Goal: Transaction & Acquisition: Purchase product/service

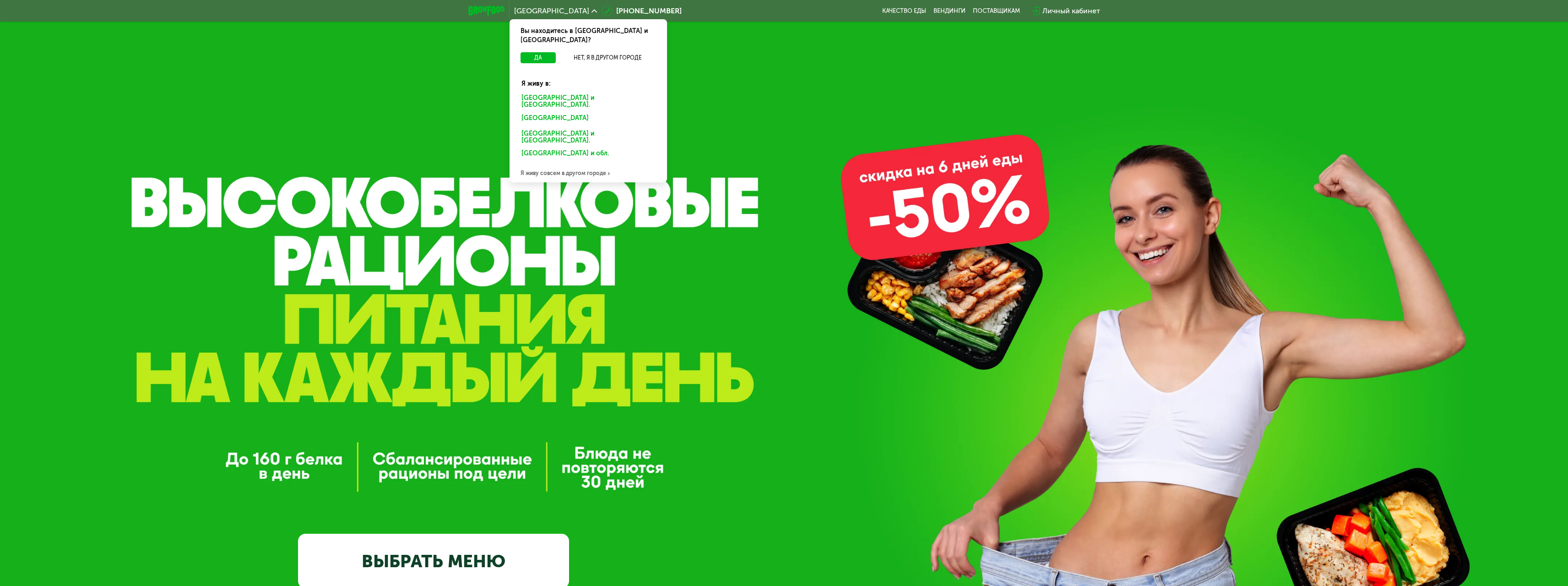
click at [561, 92] on div "[GEOGRAPHIC_DATA] и [GEOGRAPHIC_DATA]." at bounding box center [588, 102] width 147 height 19
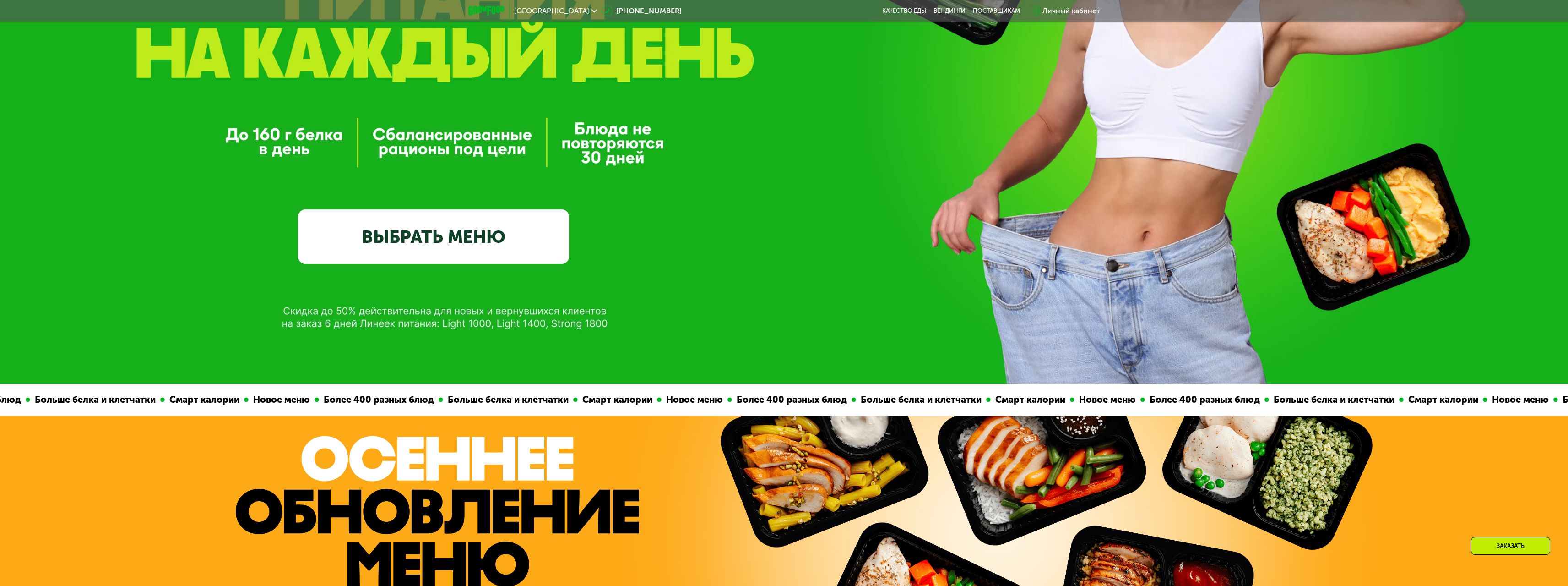
scroll to position [320, 0]
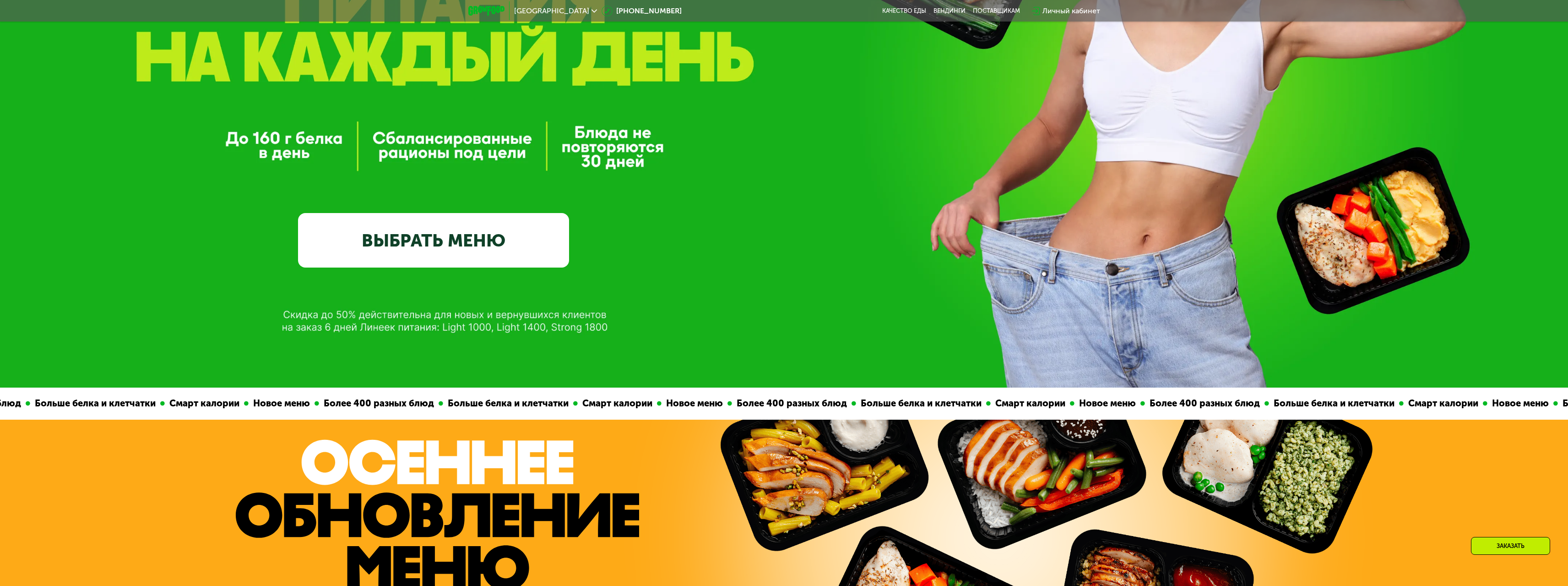
click at [478, 247] on link "ВЫБРАТЬ МЕНЮ" at bounding box center [433, 241] width 271 height 55
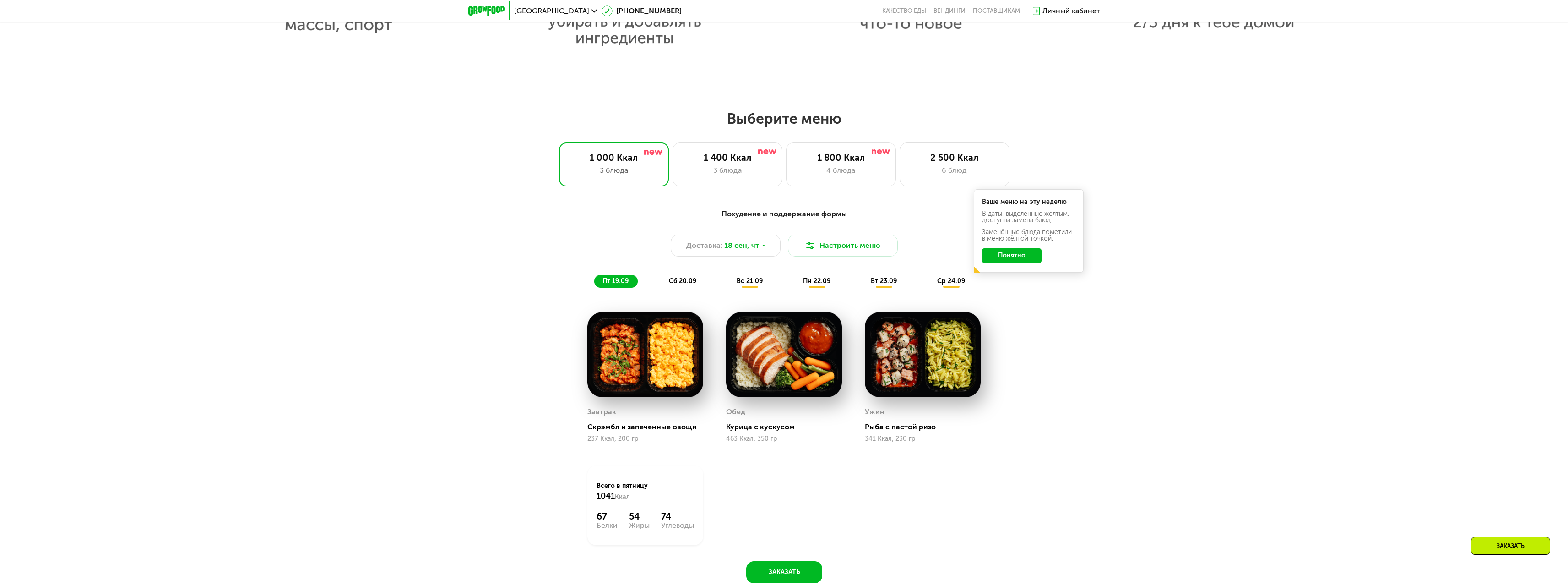
scroll to position [1237, 0]
click at [677, 286] on span "сб 20.09" at bounding box center [682, 281] width 27 height 8
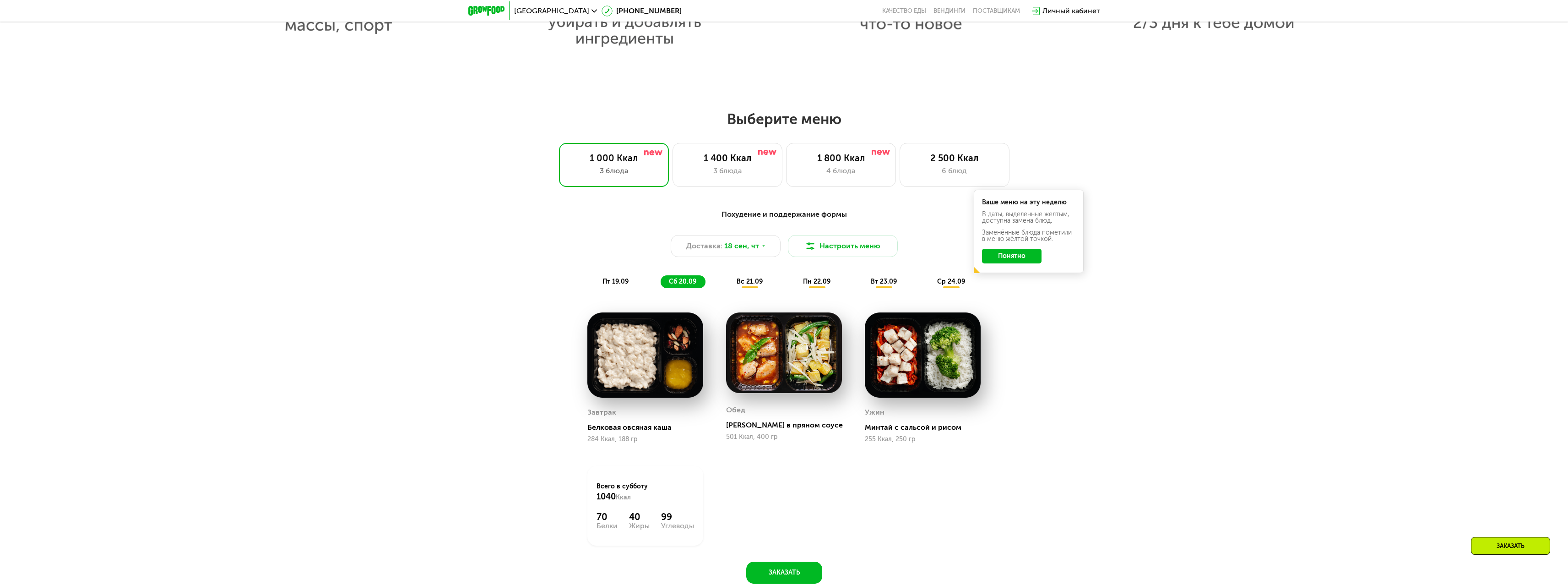
click at [755, 286] on span "вс 21.09" at bounding box center [749, 281] width 26 height 8
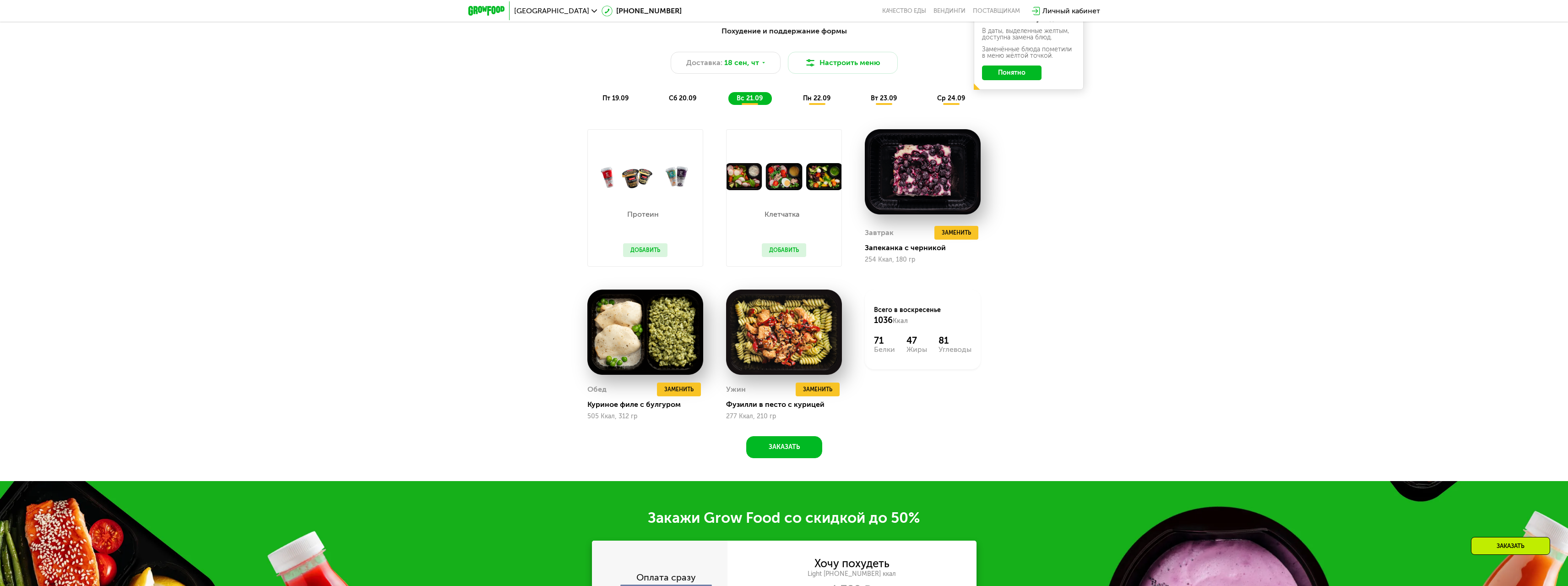
scroll to position [1283, 0]
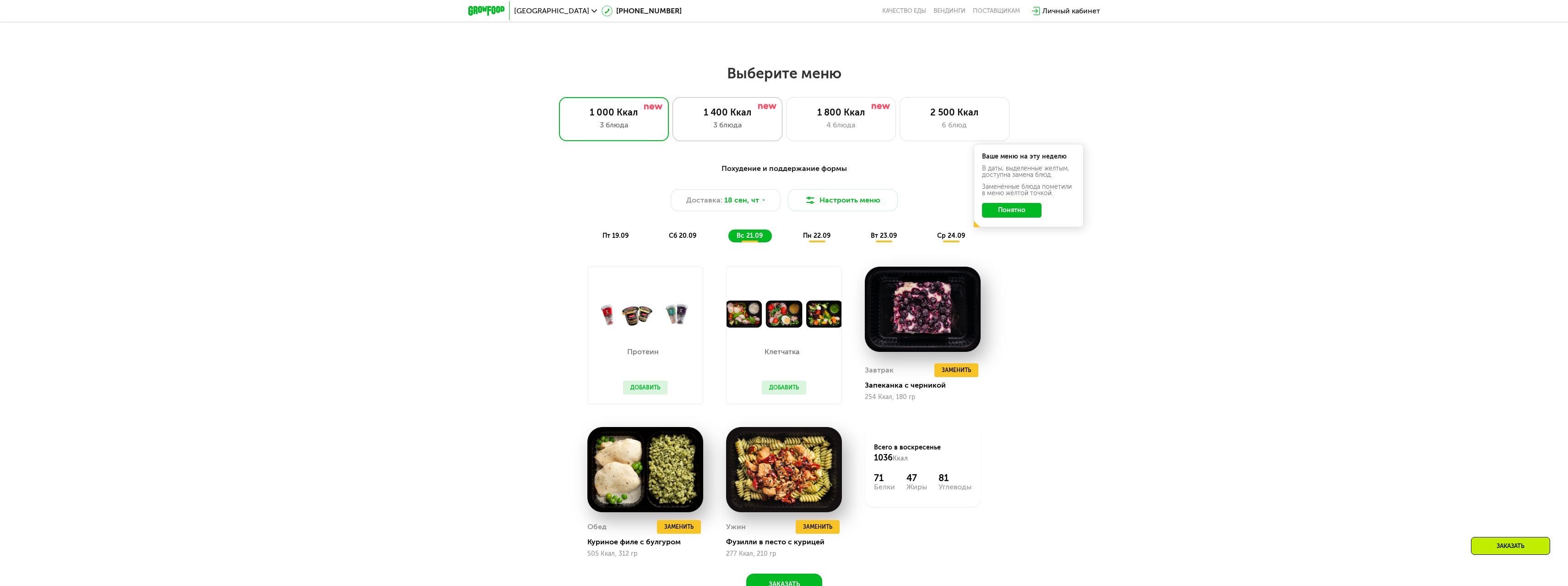
click at [712, 127] on div "3 блюда" at bounding box center [727, 125] width 91 height 11
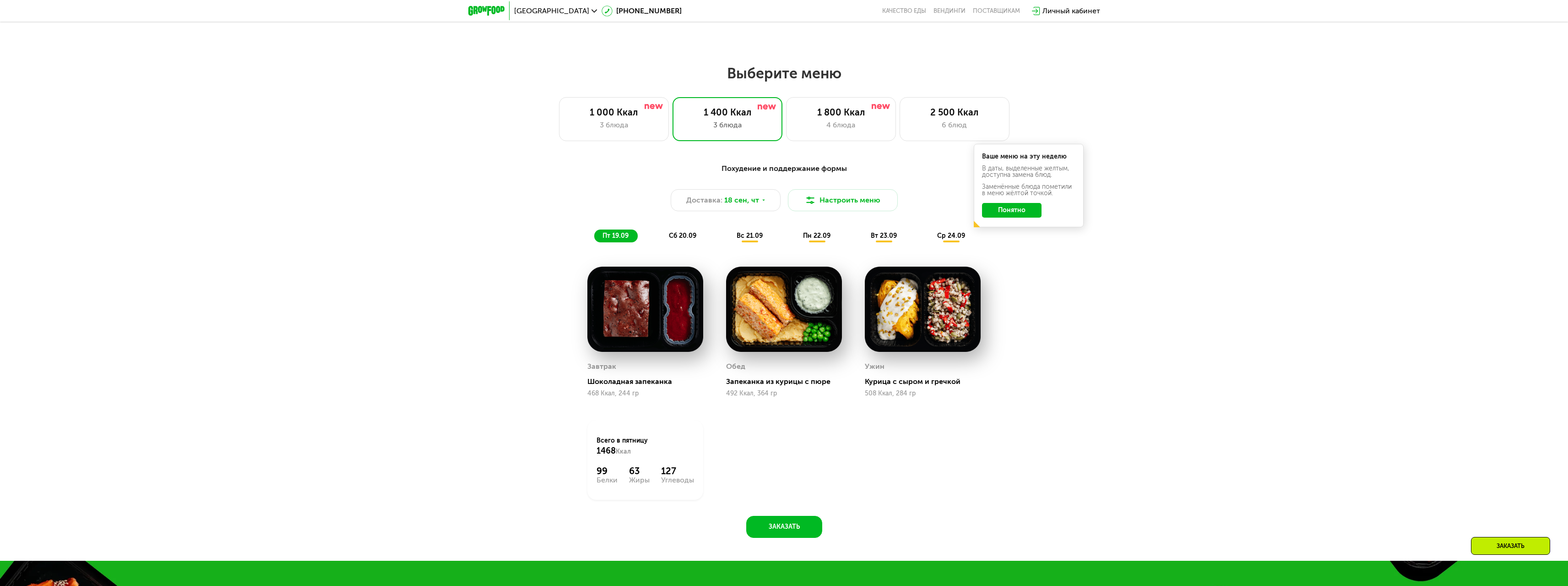
click at [1026, 208] on button "Понятно" at bounding box center [1012, 210] width 60 height 15
click at [749, 239] on span "вс 21.09" at bounding box center [749, 236] width 26 height 8
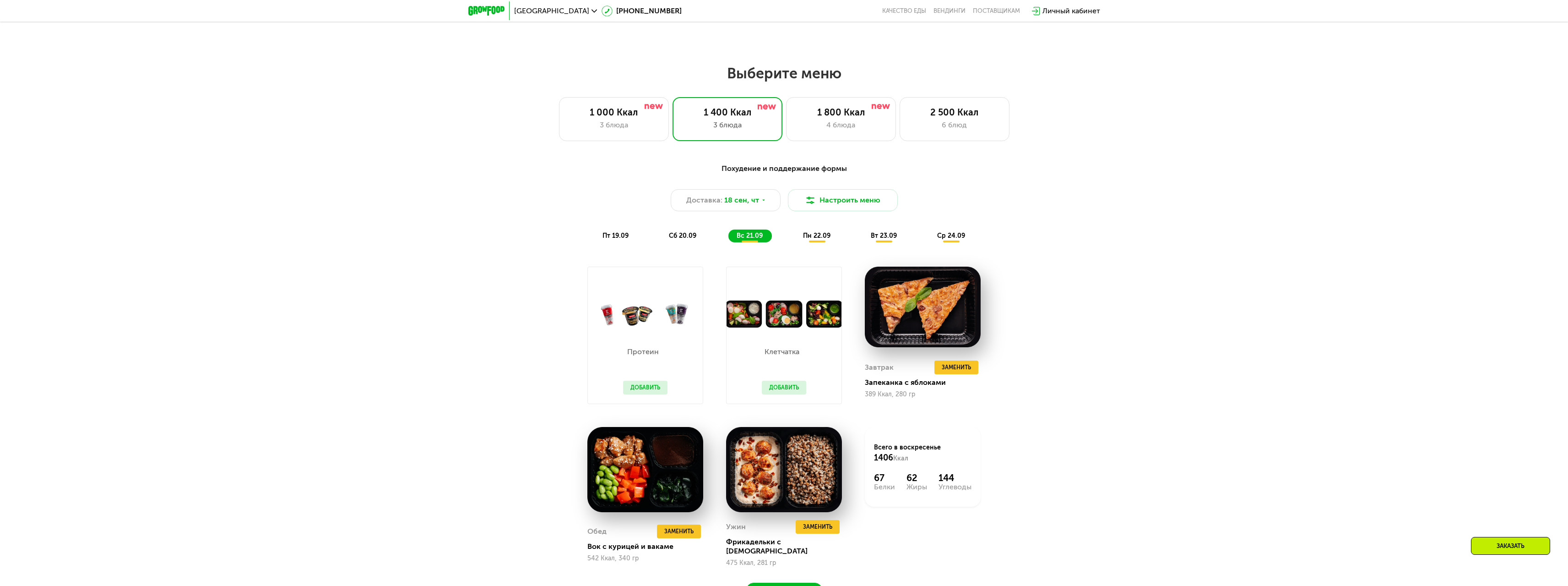
click at [821, 238] on span "пн 22.09" at bounding box center [816, 236] width 27 height 8
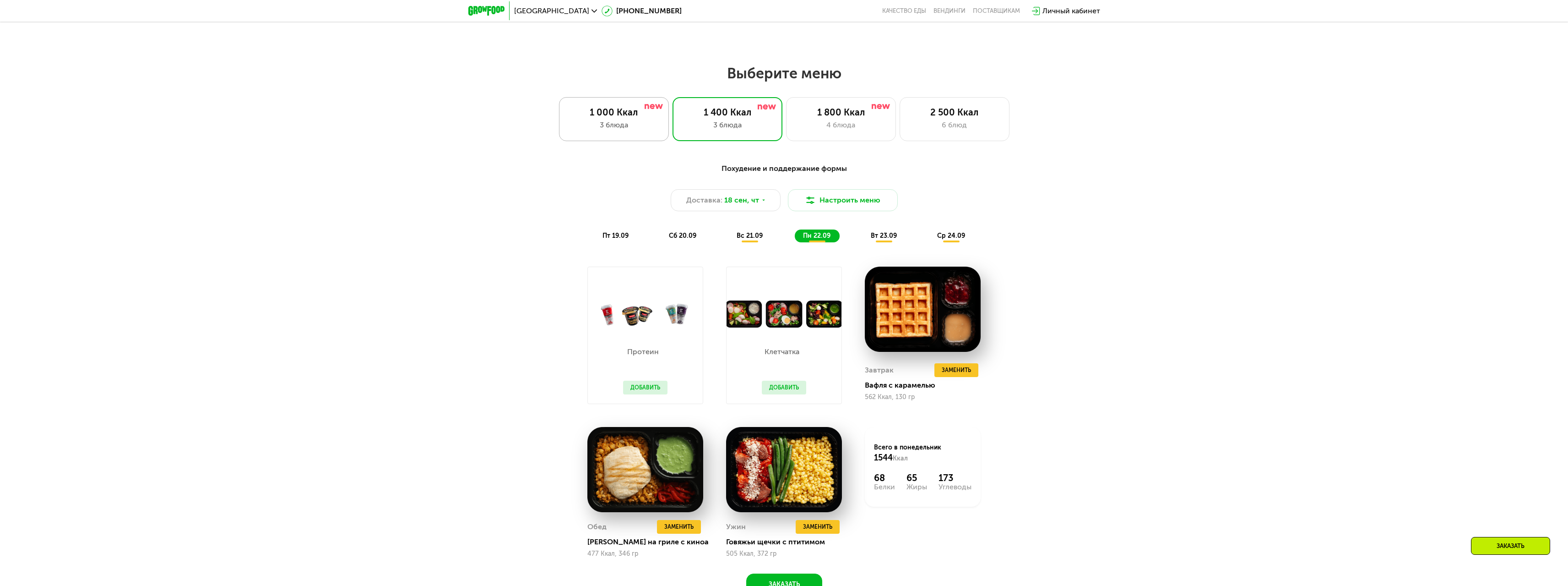
click at [615, 110] on div "1 000 Ккал" at bounding box center [614, 112] width 91 height 11
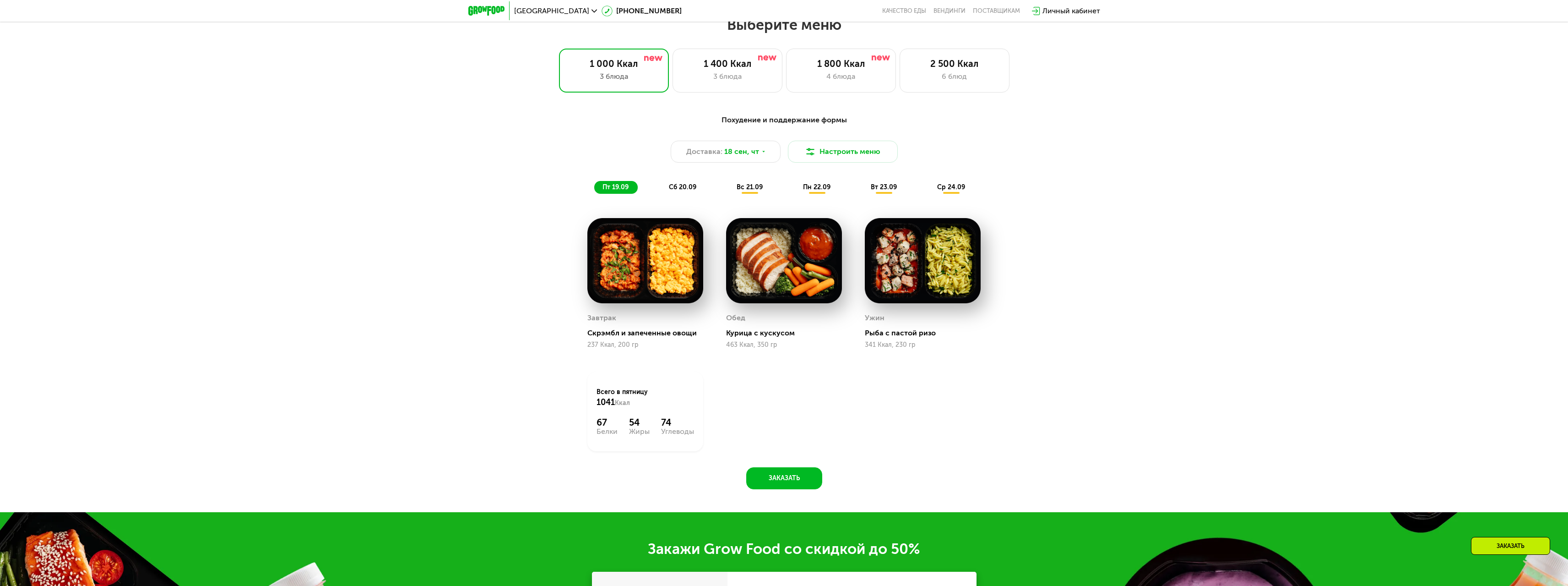
scroll to position [1329, 0]
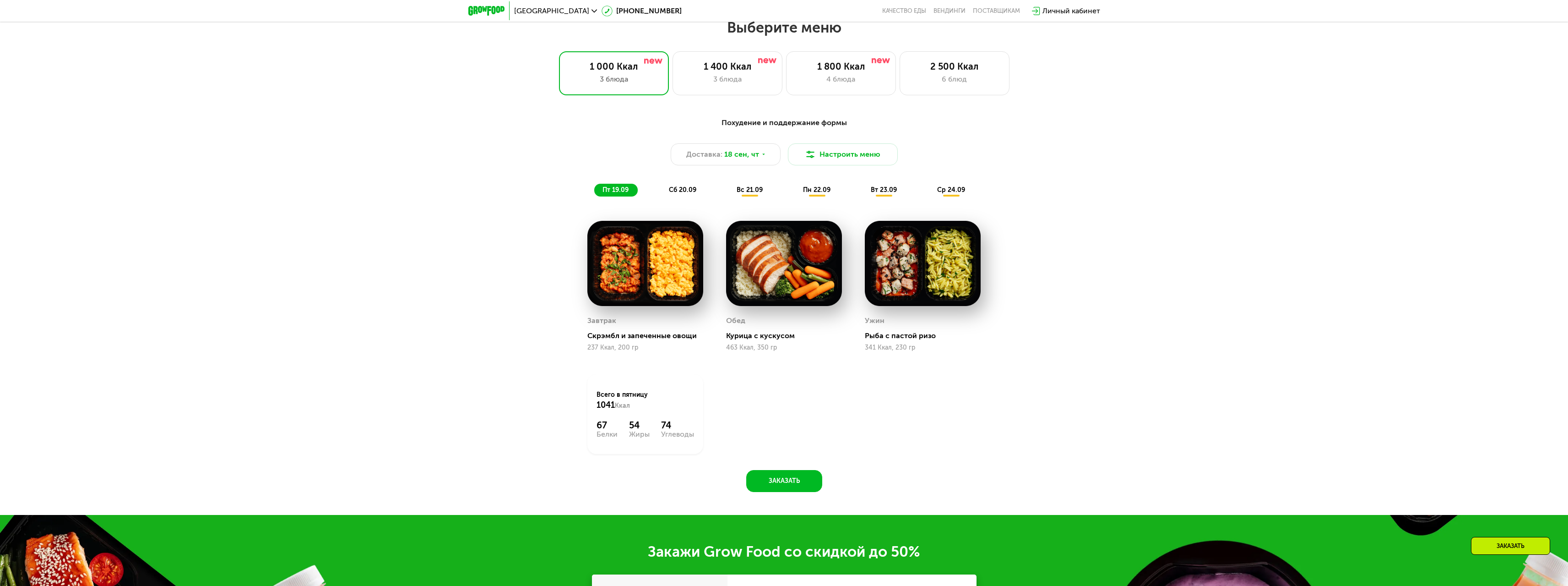
click at [879, 193] on span "вт 23.09" at bounding box center [884, 189] width 26 height 8
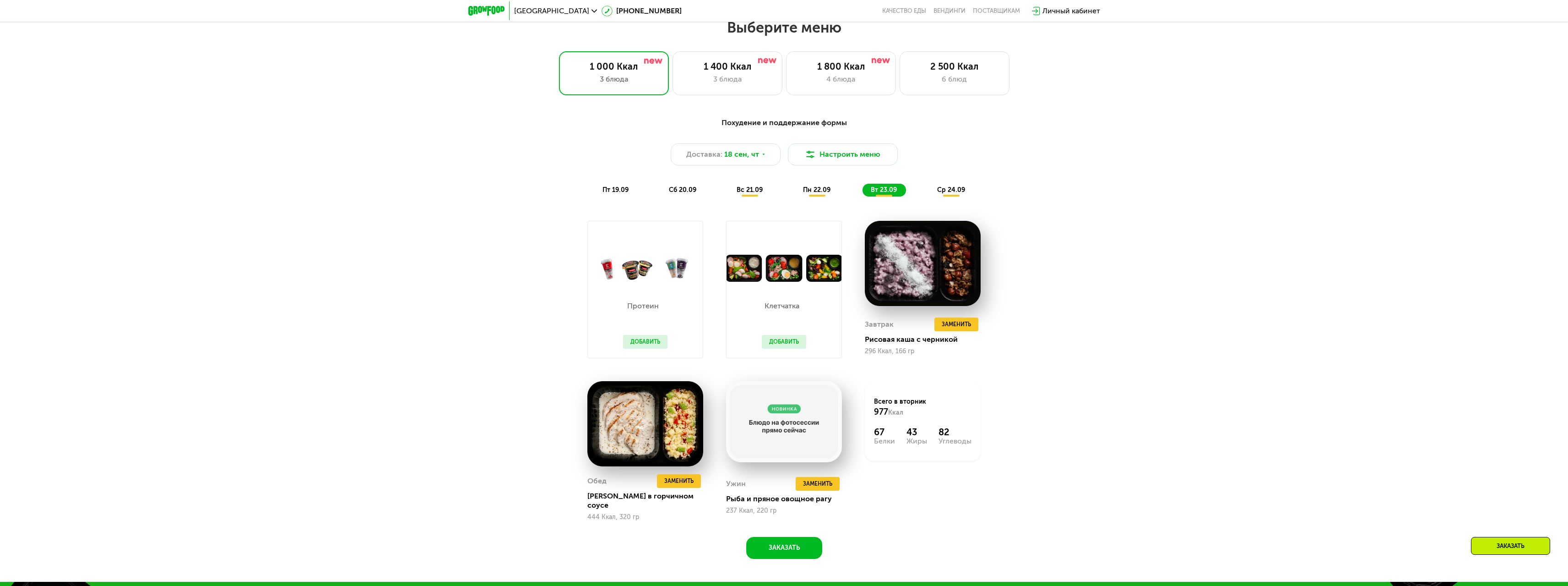
click at [960, 192] on span "ср 24.09" at bounding box center [951, 189] width 28 height 8
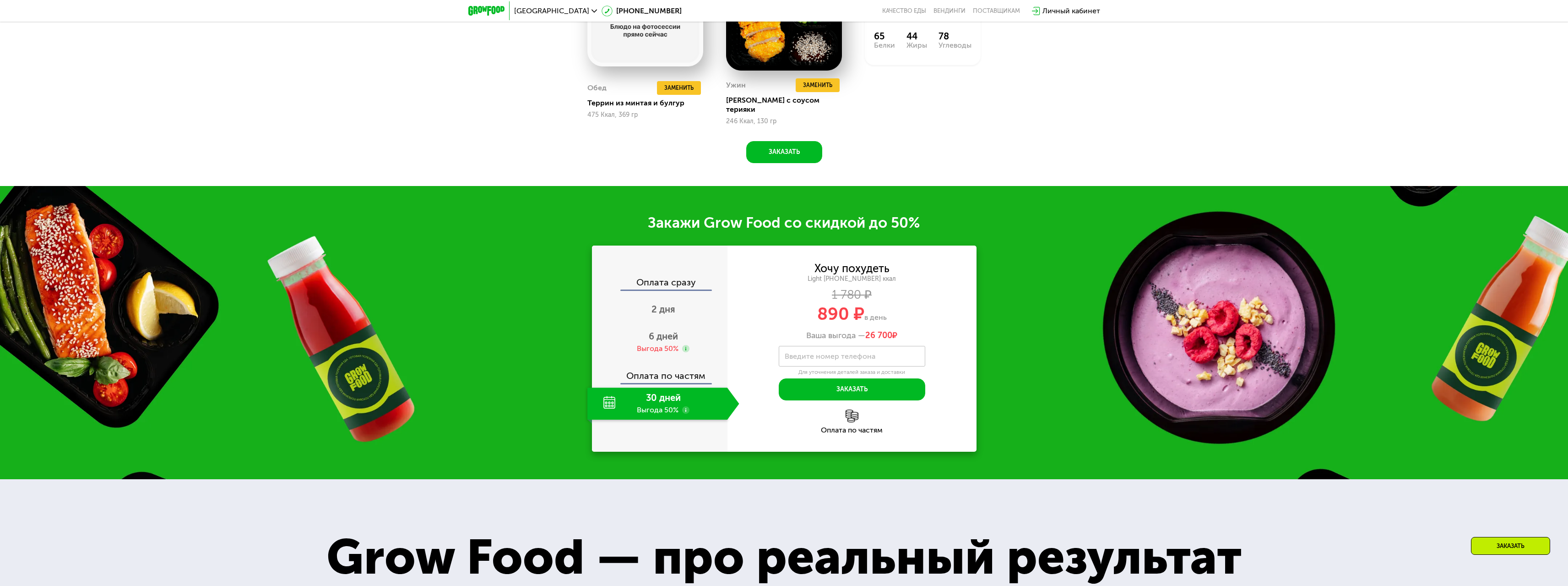
scroll to position [1741, 0]
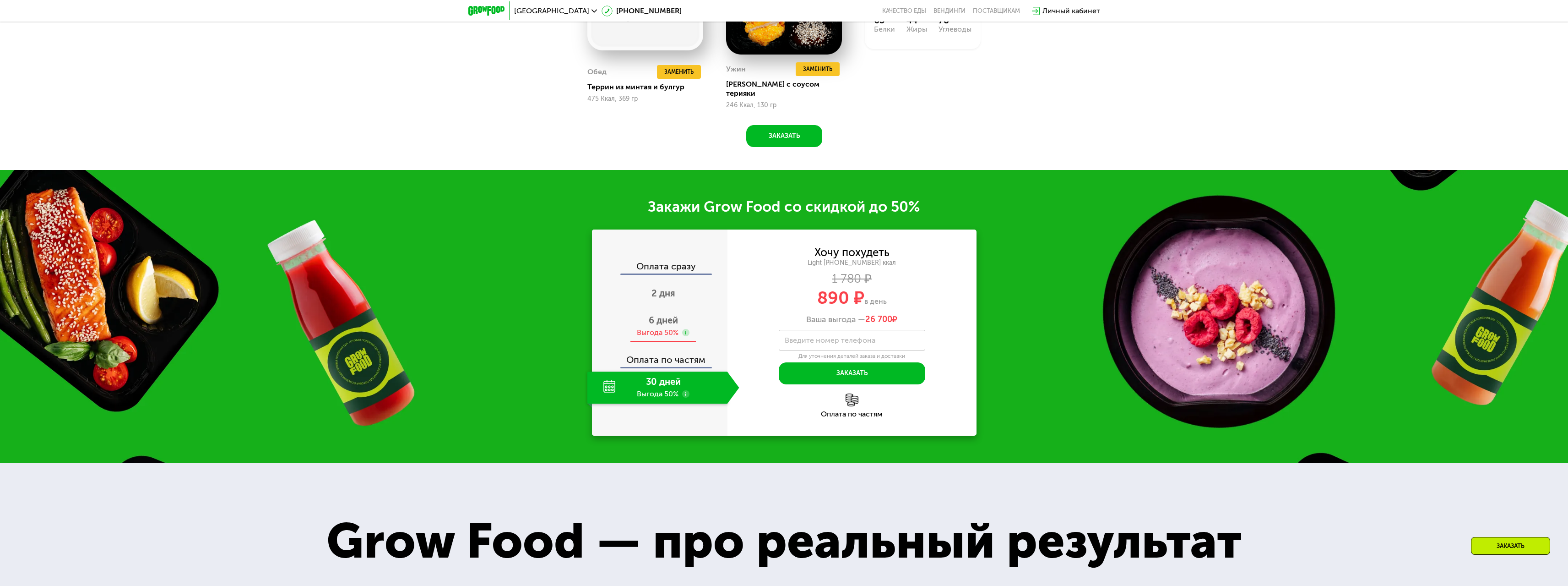
click at [659, 328] on div "Выгода 50%" at bounding box center [657, 333] width 41 height 10
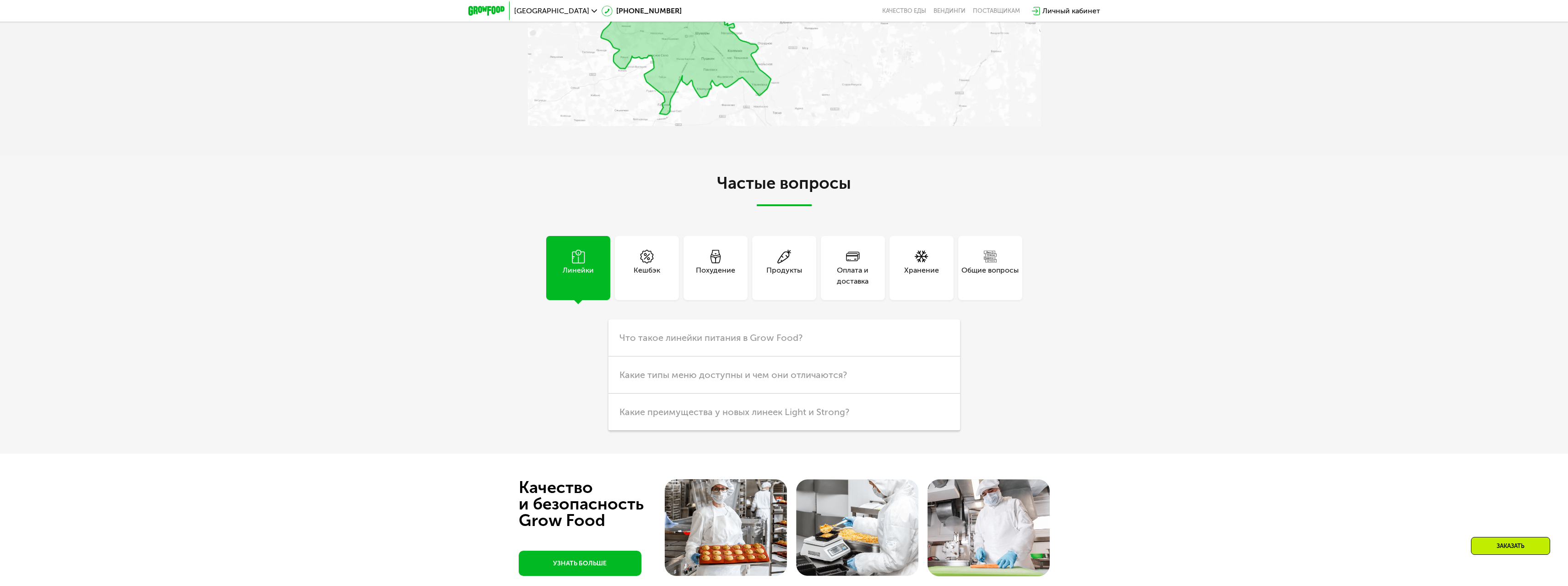
scroll to position [3574, 0]
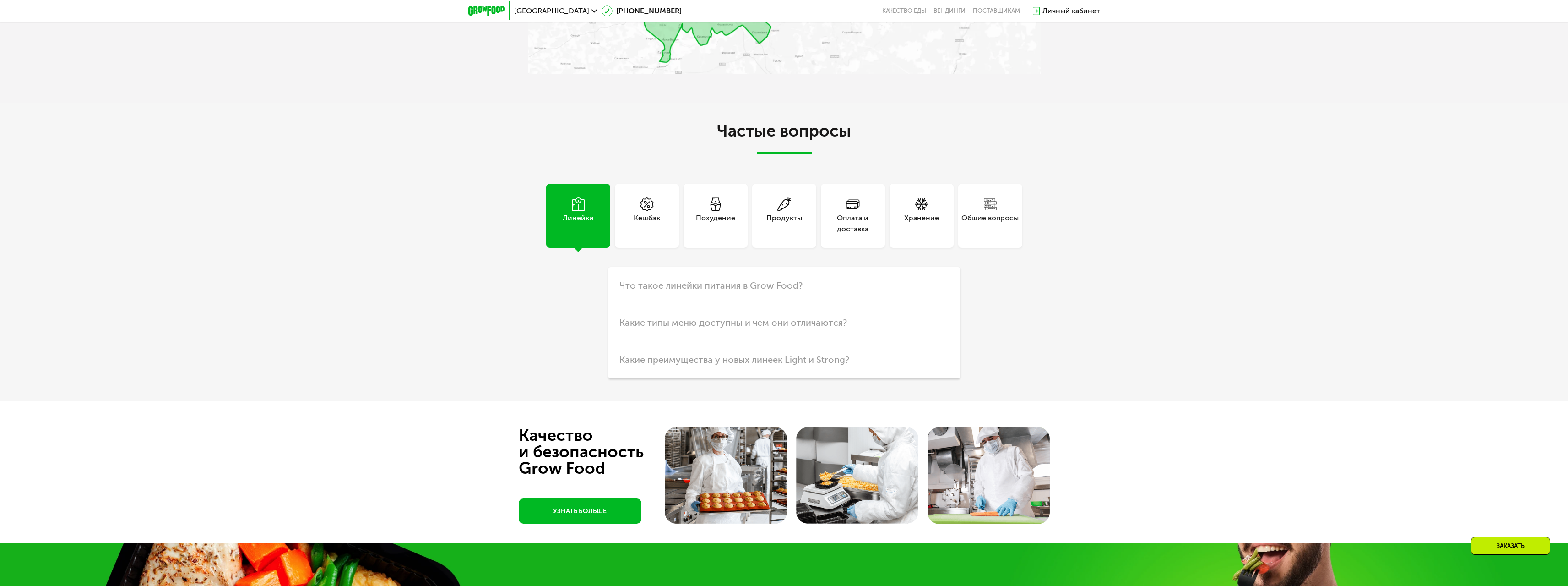
click at [705, 213] on div "Похудение" at bounding box center [715, 224] width 40 height 22
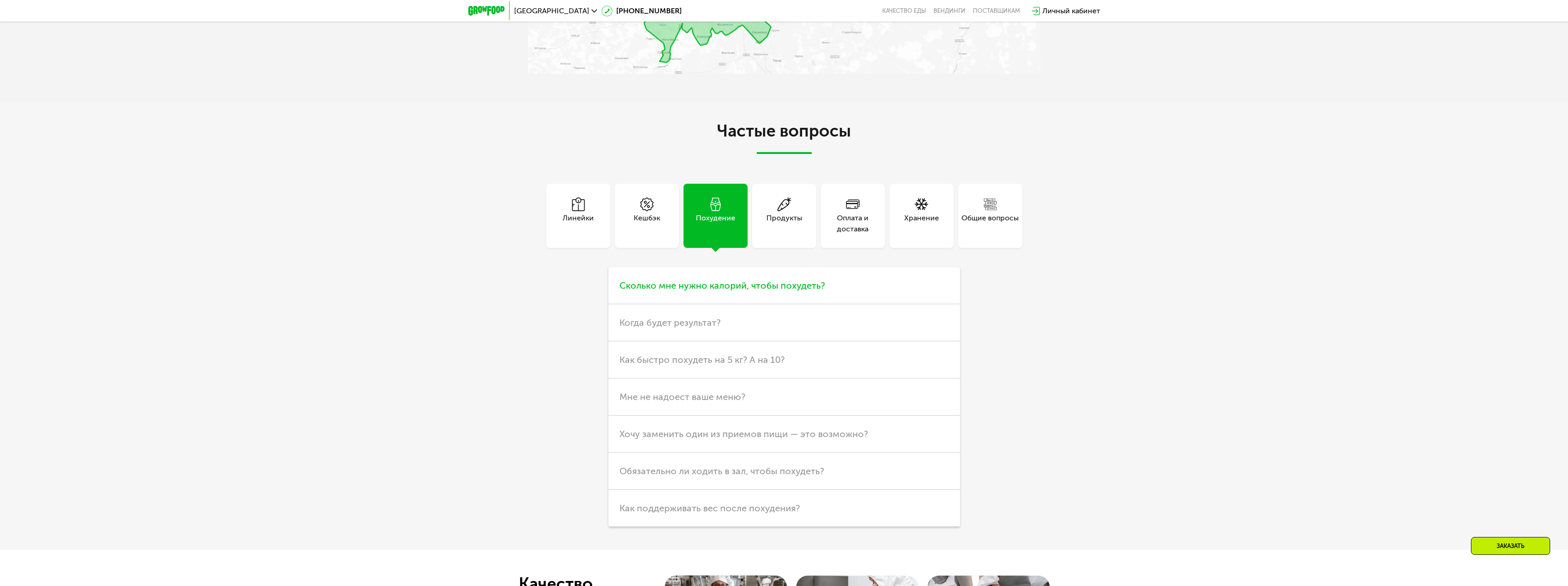
click at [739, 280] on span "Сколько мне нужно калорий, чтобы похудеть?" at bounding box center [723, 286] width 206 height 11
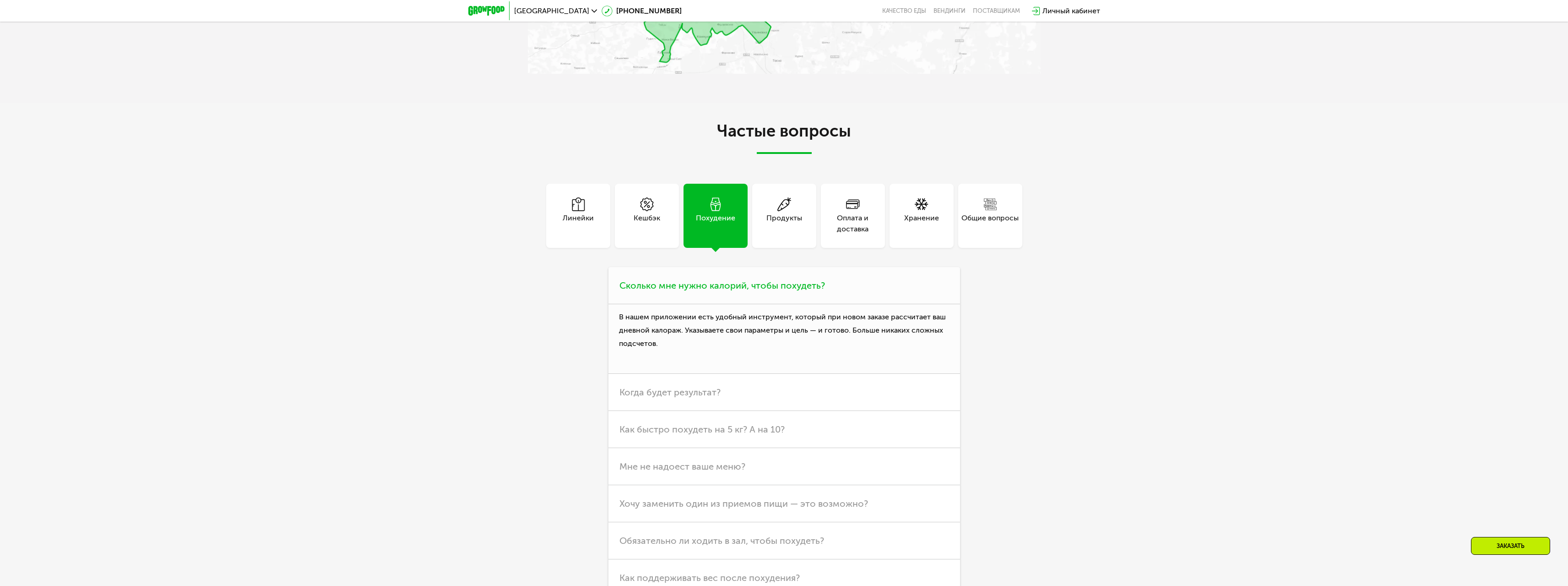
click at [858, 287] on h3 "Сколько мне нужно калорий, чтобы похудеть?" at bounding box center [785, 285] width 352 height 37
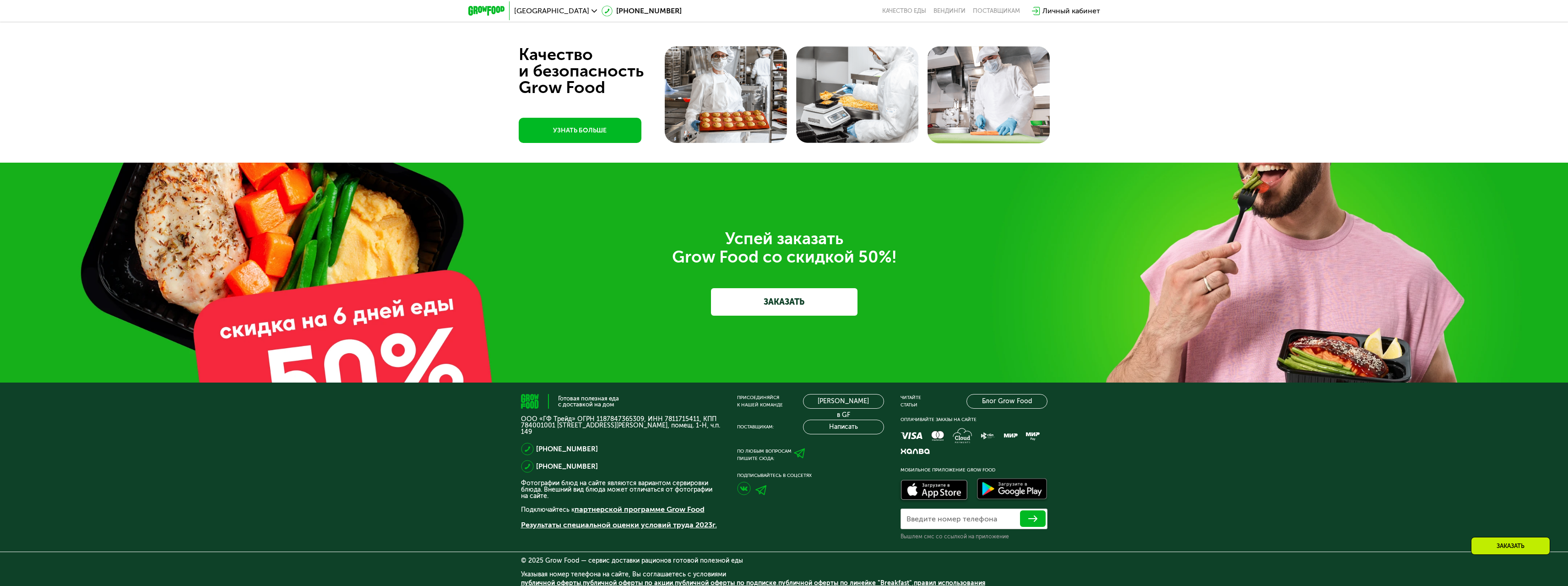
scroll to position [4115, 0]
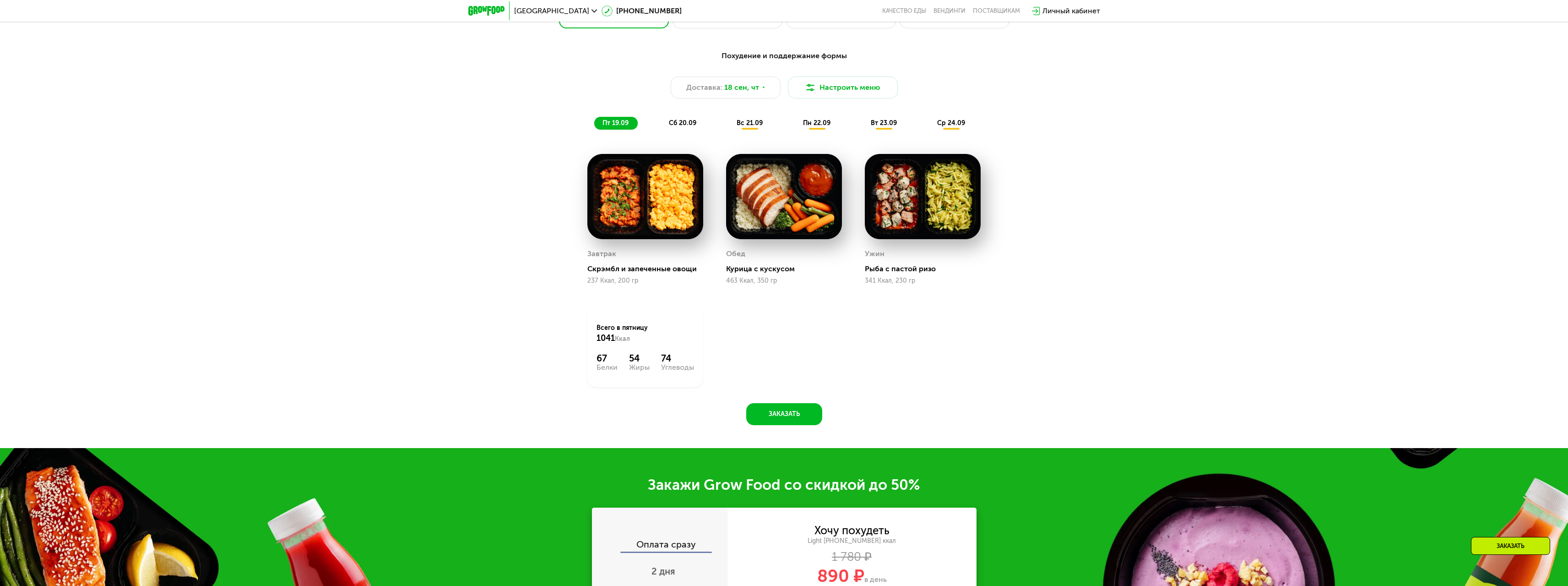
scroll to position [1262, 0]
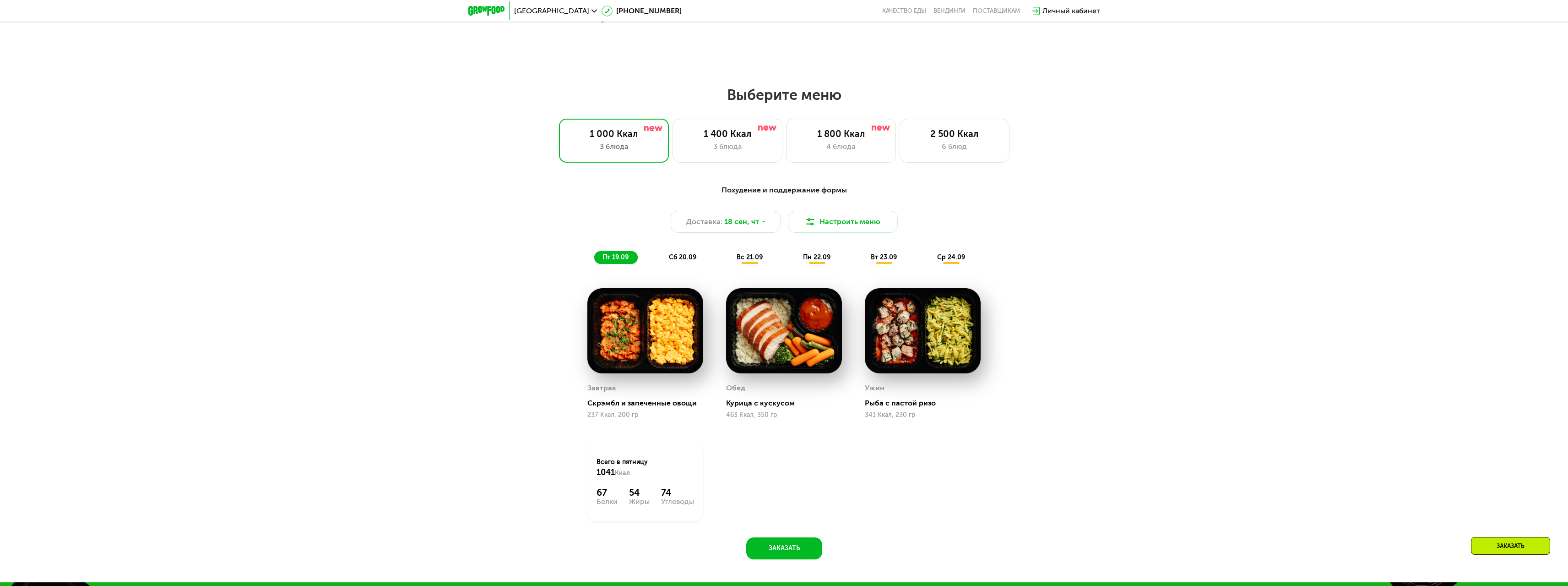
click at [668, 258] on div "сб 20.09" at bounding box center [683, 257] width 45 height 13
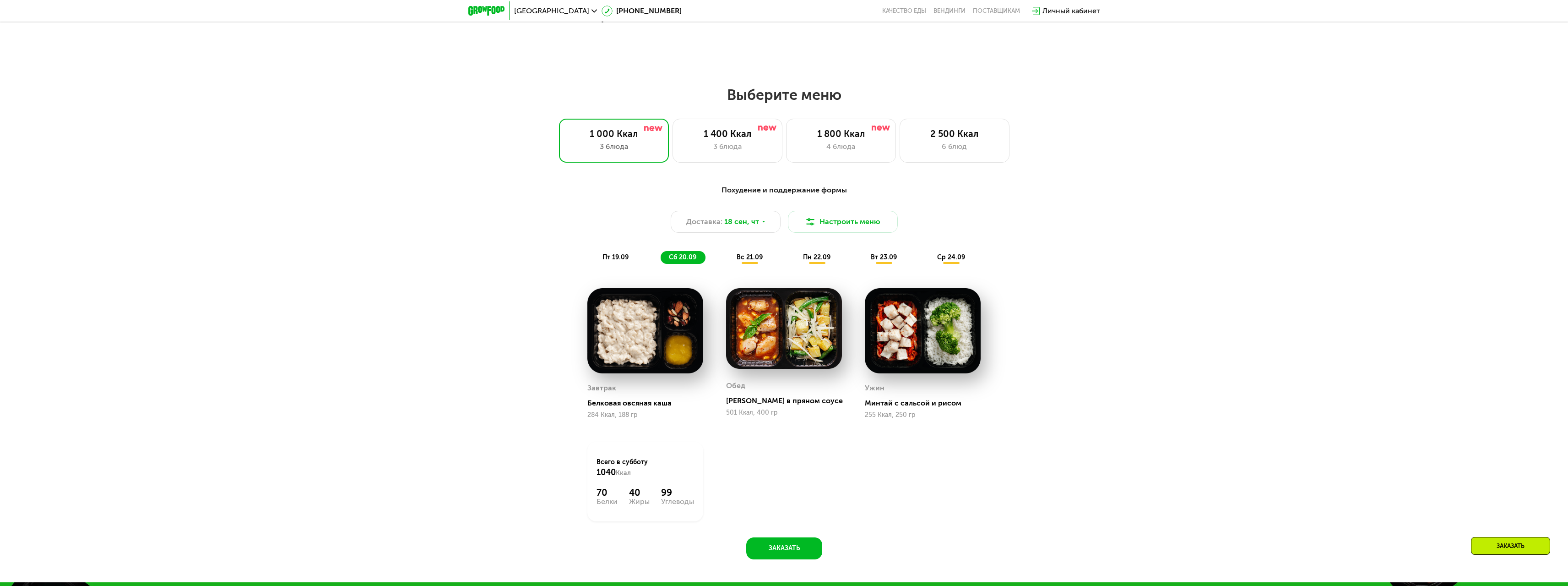
click at [746, 264] on div "вс 21.09" at bounding box center [750, 257] width 43 height 13
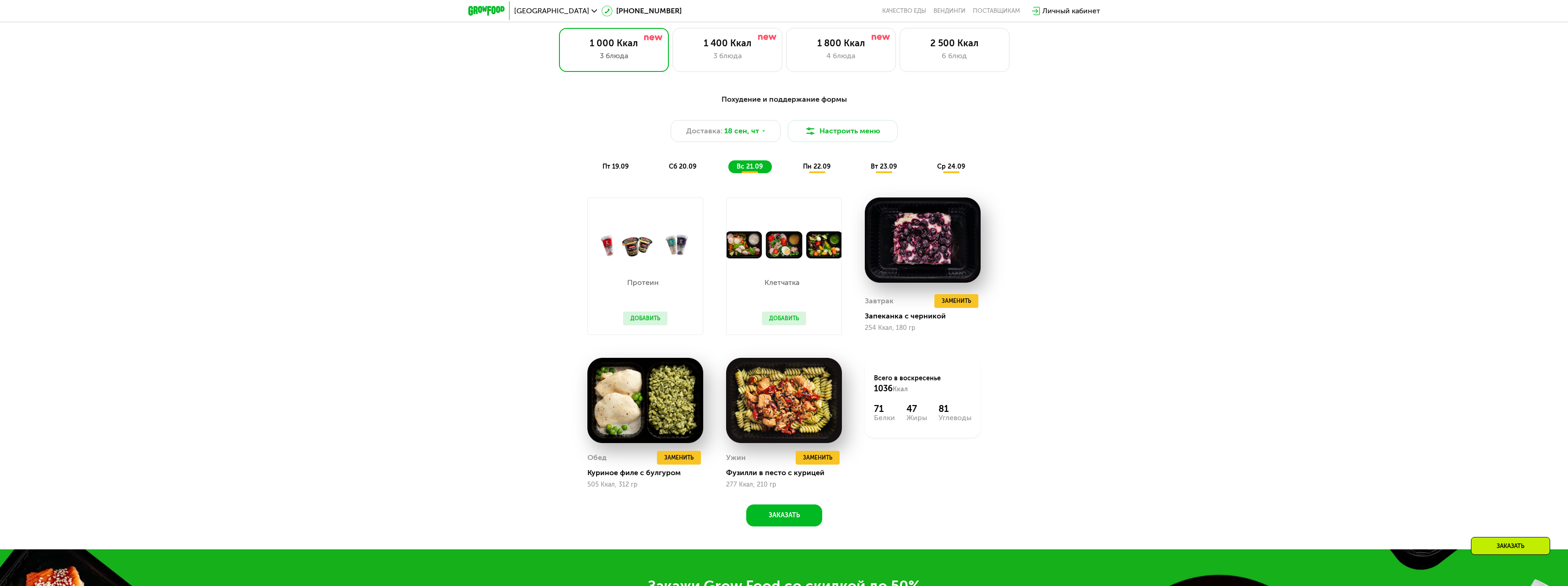
scroll to position [1354, 0]
